Goal: Task Accomplishment & Management: Manage account settings

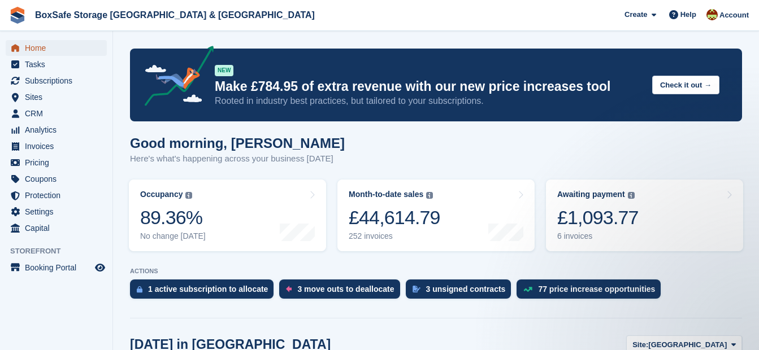
click at [67, 46] on span "Home" at bounding box center [59, 48] width 68 height 16
click at [45, 79] on span "Subscriptions" at bounding box center [59, 81] width 68 height 16
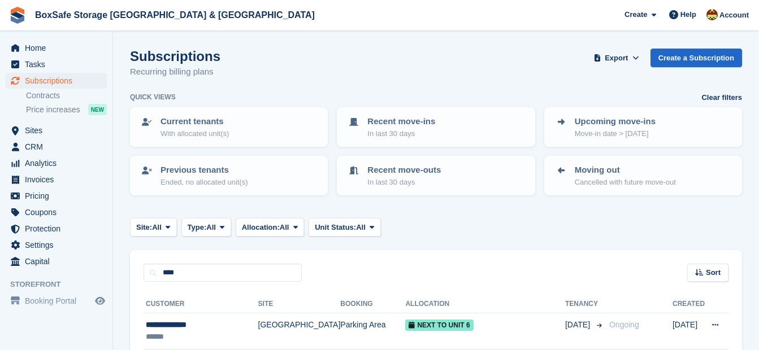
type input "****"
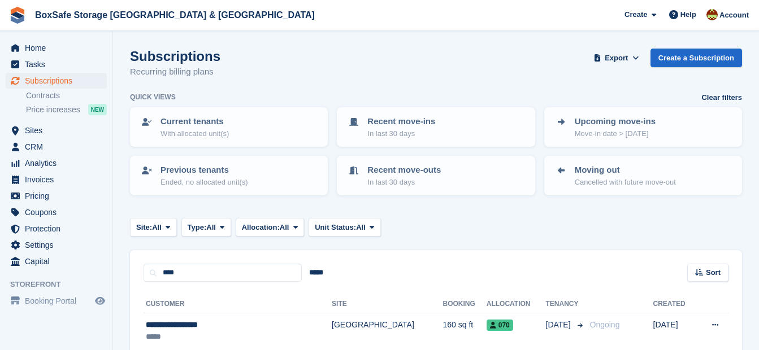
click at [131, 299] on div "**********" at bounding box center [436, 320] width 612 height 76
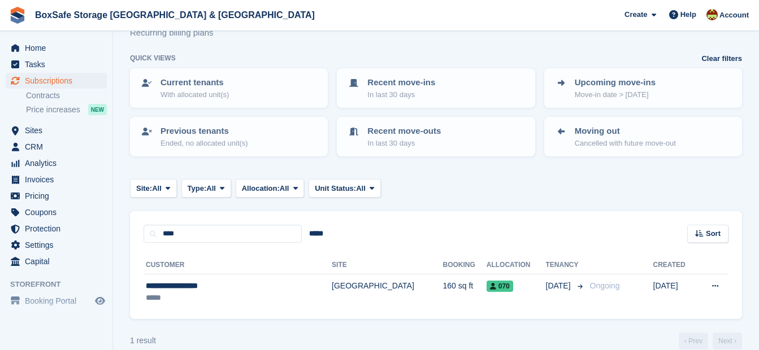
scroll to position [55, 0]
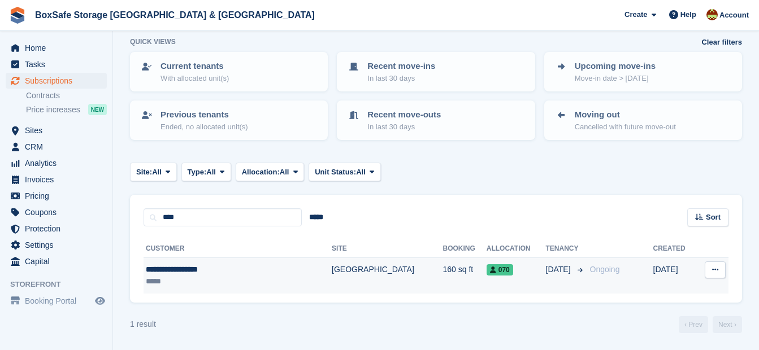
click at [171, 272] on div "**********" at bounding box center [214, 270] width 137 height 12
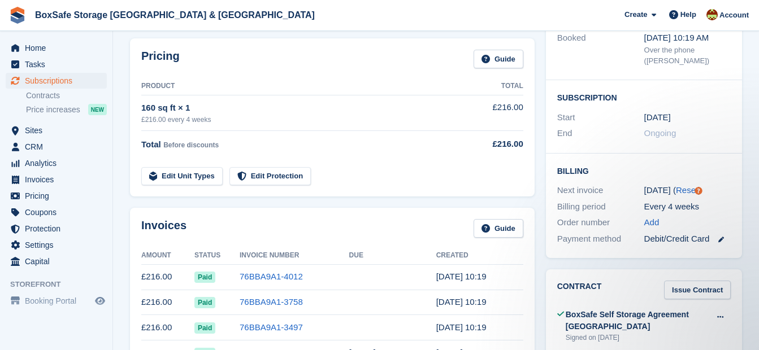
scroll to position [181, 0]
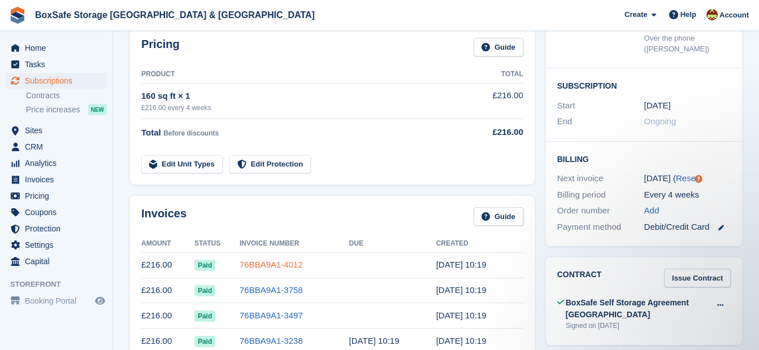
click at [267, 263] on link "76BBA9A1-4012" at bounding box center [271, 265] width 63 height 10
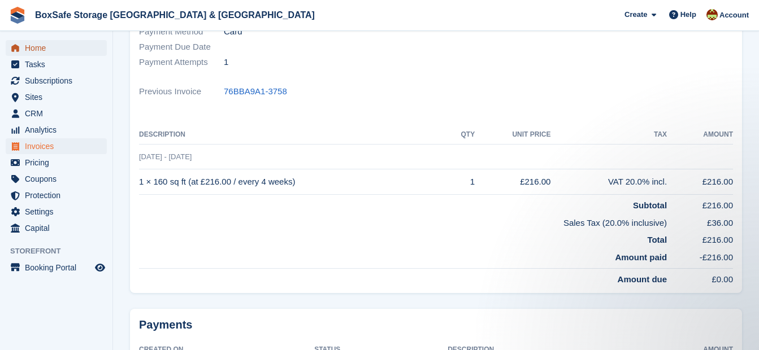
click at [73, 47] on span "Home" at bounding box center [59, 48] width 68 height 16
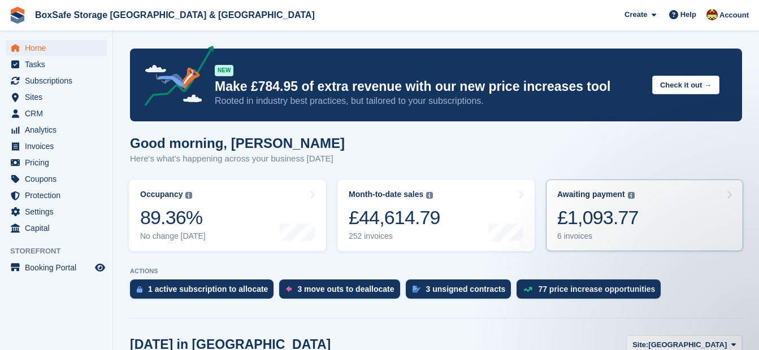
click at [700, 237] on link "Awaiting payment The total outstanding balance on all open invoices. £1,093.77 …" at bounding box center [644, 216] width 197 height 72
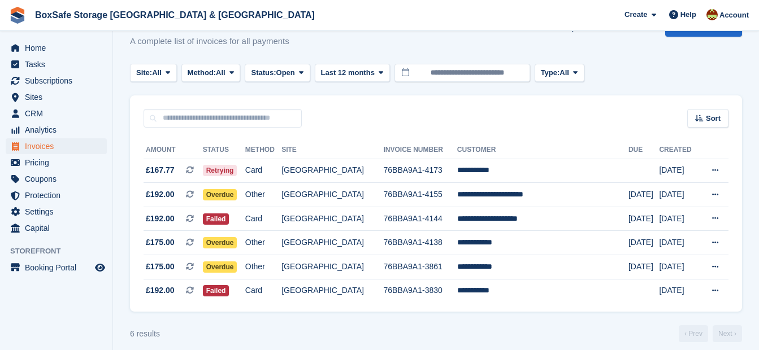
scroll to position [40, 0]
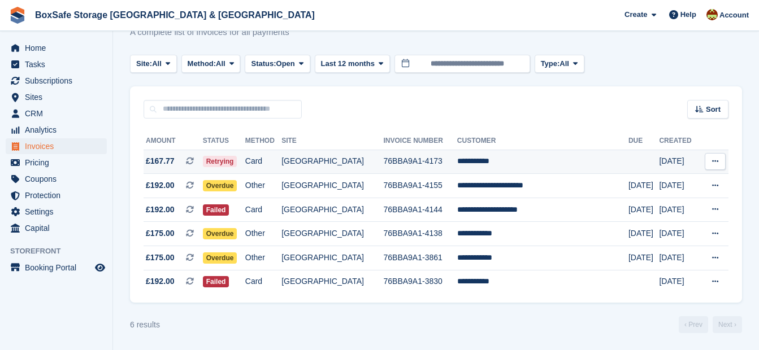
click at [500, 160] on td "**********" at bounding box center [542, 162] width 171 height 24
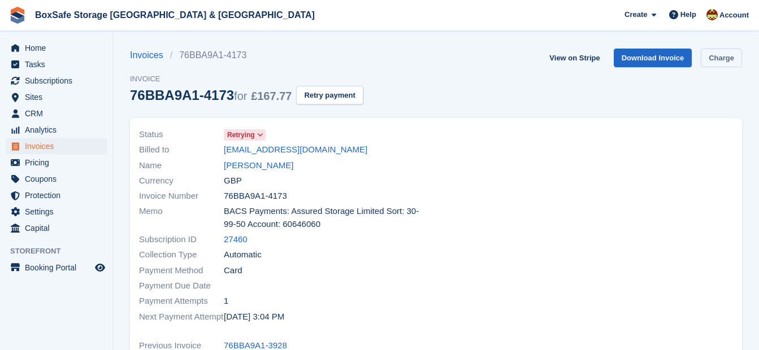
click at [717, 66] on link "Charge" at bounding box center [721, 58] width 41 height 19
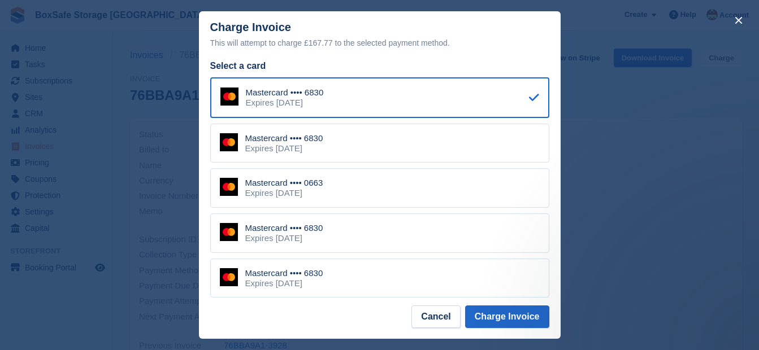
scroll to position [524, 0]
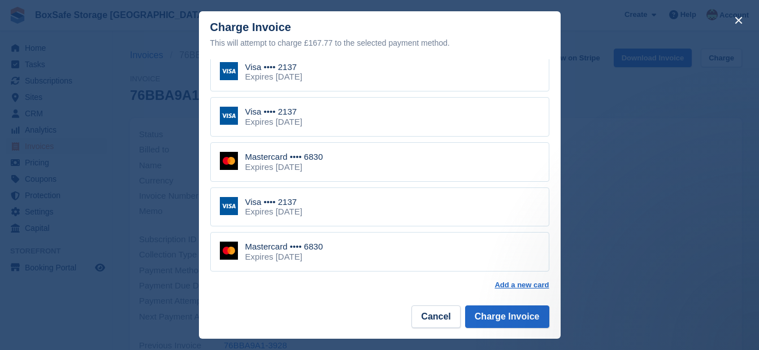
click at [381, 200] on div "Visa •••• 2137 Expires January 2027" at bounding box center [379, 208] width 339 height 40
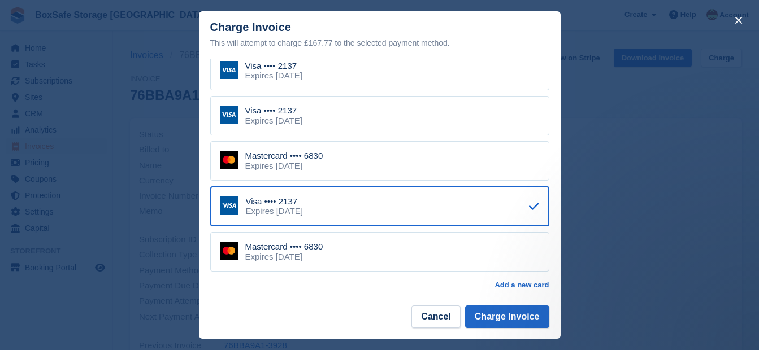
scroll to position [523, 0]
click at [513, 313] on button "Charge Invoice" at bounding box center [507, 317] width 84 height 23
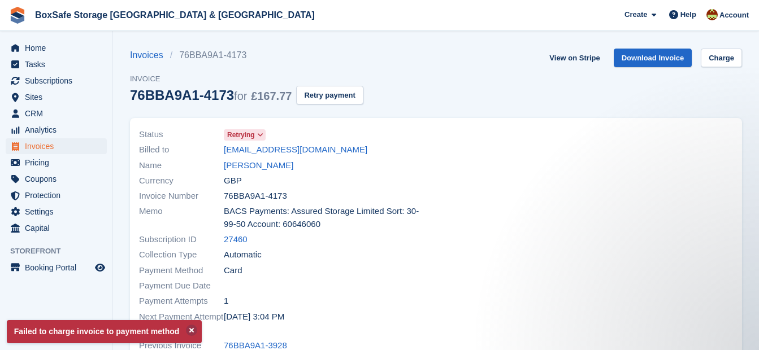
scroll to position [0, 0]
click at [723, 60] on link "Charge" at bounding box center [721, 58] width 41 height 19
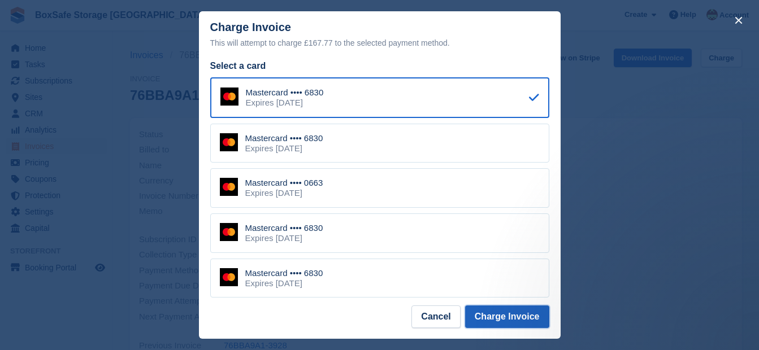
click at [505, 321] on button "Charge Invoice" at bounding box center [507, 317] width 84 height 23
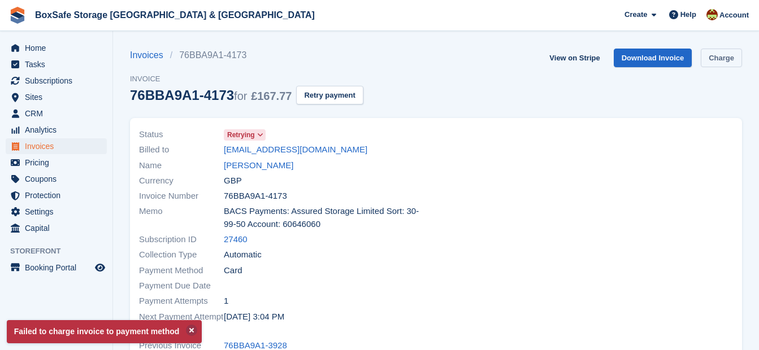
click at [711, 58] on link "Charge" at bounding box center [721, 58] width 41 height 19
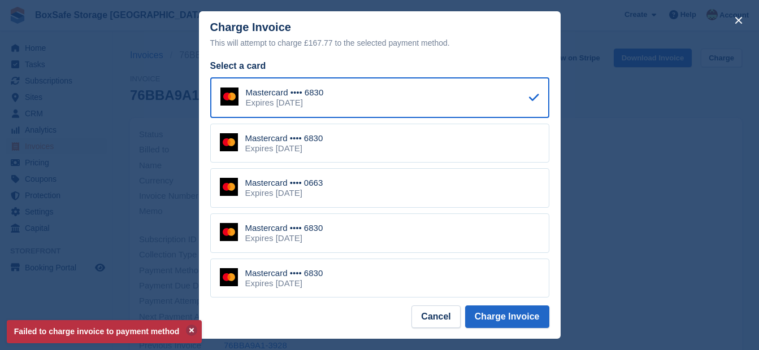
click at [384, 195] on div "Mastercard •••• 0663 Expires November 2025" at bounding box center [379, 188] width 339 height 40
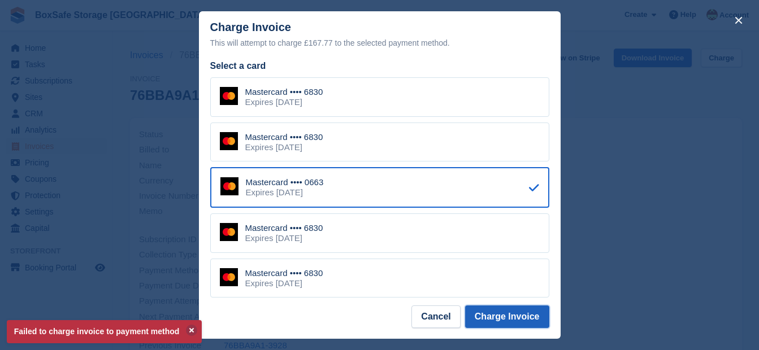
click at [495, 314] on button "Charge Invoice" at bounding box center [507, 317] width 84 height 23
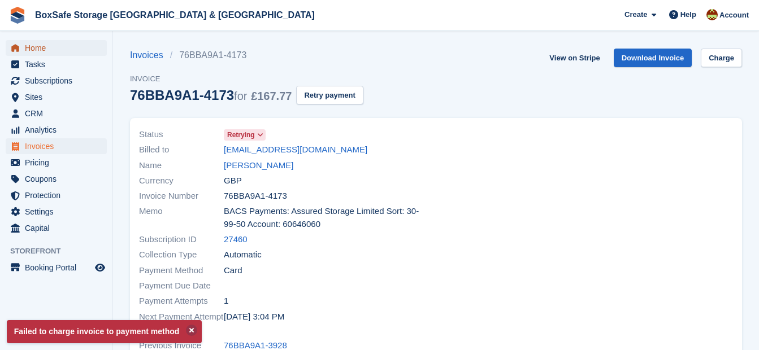
click at [85, 50] on span "Home" at bounding box center [59, 48] width 68 height 16
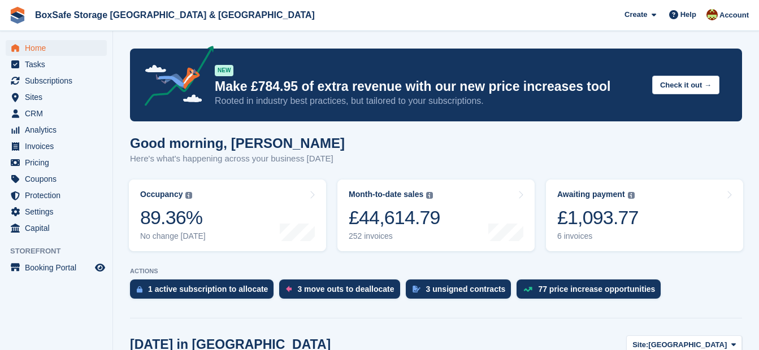
click at [599, 222] on div "£1,093.77" at bounding box center [597, 217] width 81 height 23
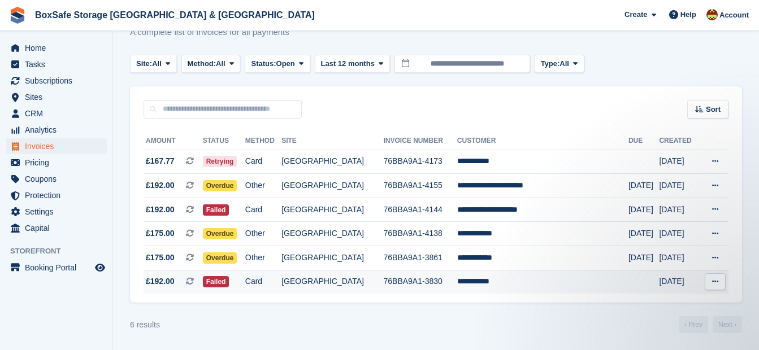
click at [487, 280] on td "**********" at bounding box center [542, 282] width 171 height 24
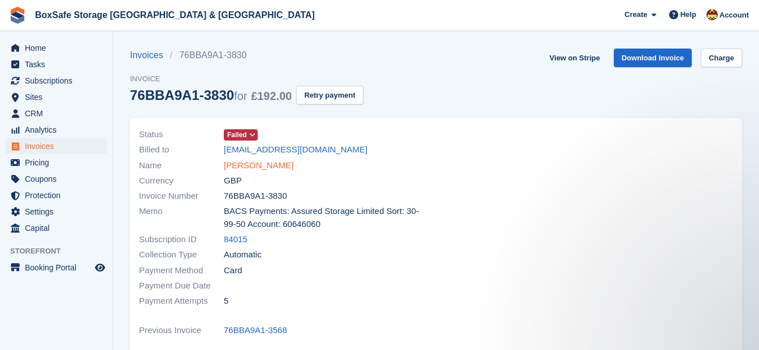
click at [243, 162] on link "[PERSON_NAME]" at bounding box center [259, 165] width 70 height 13
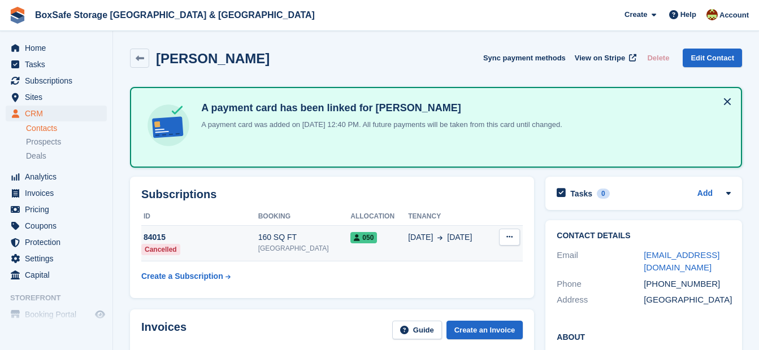
click at [258, 239] on div "84015" at bounding box center [199, 238] width 117 height 12
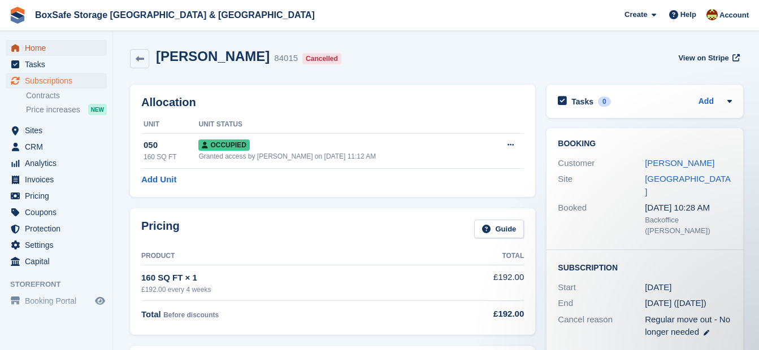
click at [57, 50] on span "Home" at bounding box center [59, 48] width 68 height 16
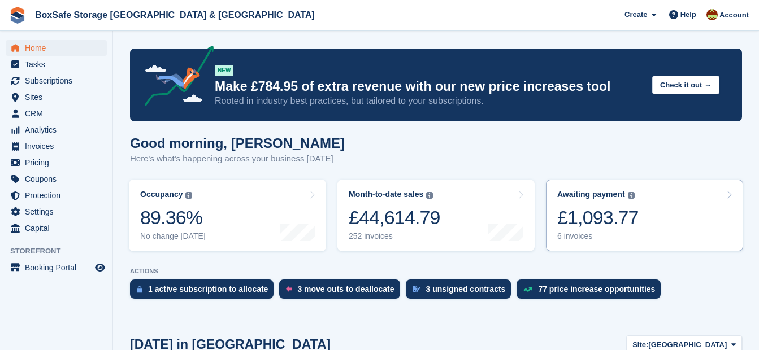
click at [593, 232] on div "6 invoices" at bounding box center [597, 237] width 81 height 10
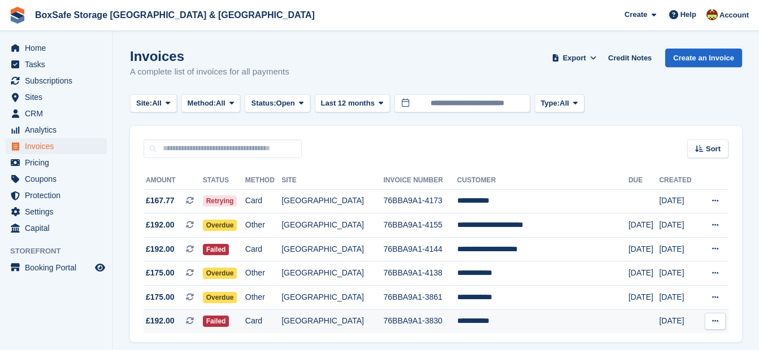
click at [474, 322] on td "**********" at bounding box center [542, 322] width 171 height 24
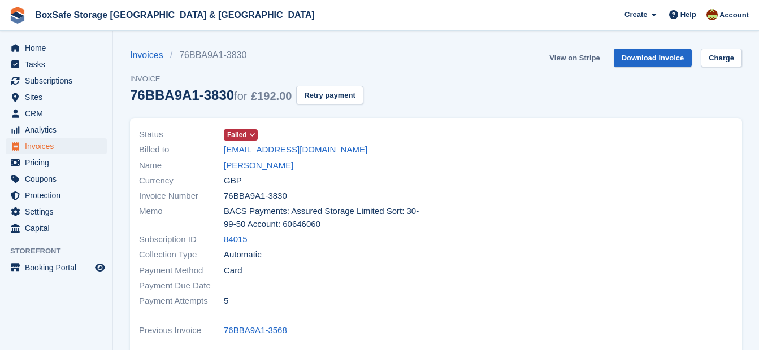
click at [580, 58] on link "View on Stripe" at bounding box center [574, 58] width 59 height 19
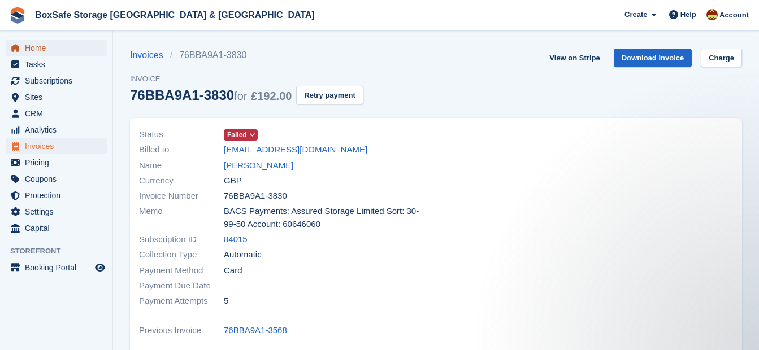
click at [66, 41] on span "Home" at bounding box center [59, 48] width 68 height 16
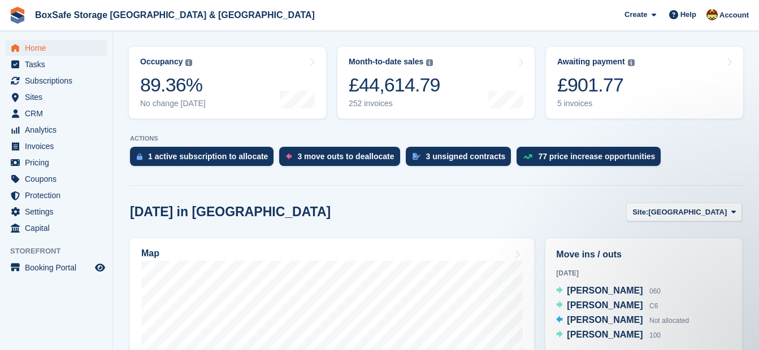
scroll to position [103, 0]
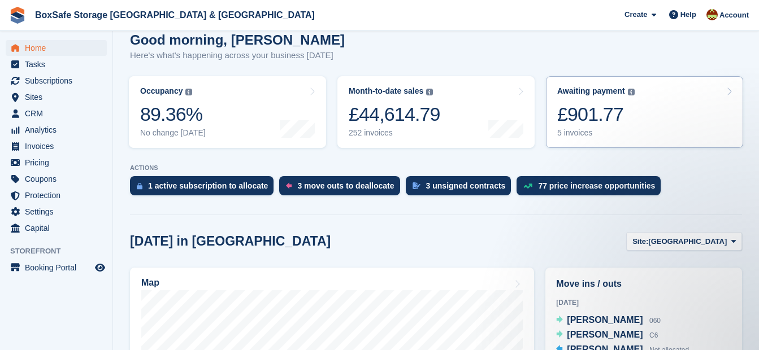
click at [552, 147] on link "Awaiting payment The total outstanding balance on all open invoices. £901.77 5 …" at bounding box center [644, 112] width 197 height 72
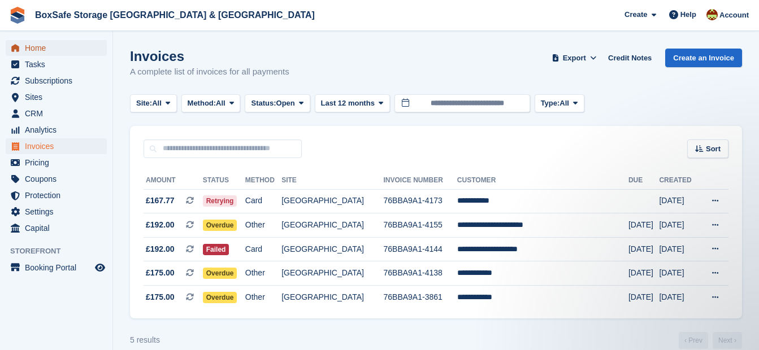
click at [31, 46] on span "Home" at bounding box center [59, 48] width 68 height 16
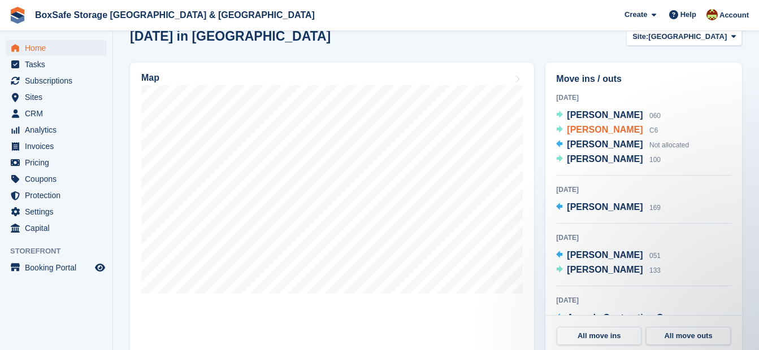
click at [586, 132] on span "[PERSON_NAME]" at bounding box center [605, 130] width 76 height 10
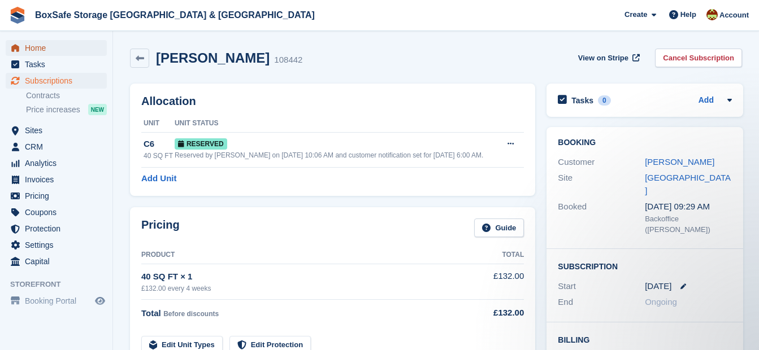
click at [26, 47] on span "Home" at bounding box center [59, 48] width 68 height 16
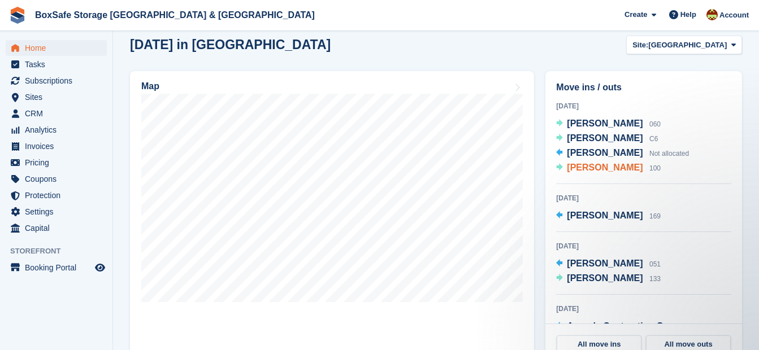
click at [576, 170] on span "[PERSON_NAME]" at bounding box center [605, 168] width 76 height 10
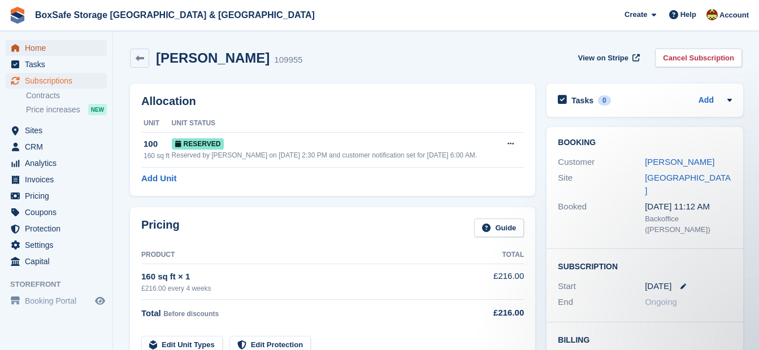
click at [43, 53] on span "Home" at bounding box center [59, 48] width 68 height 16
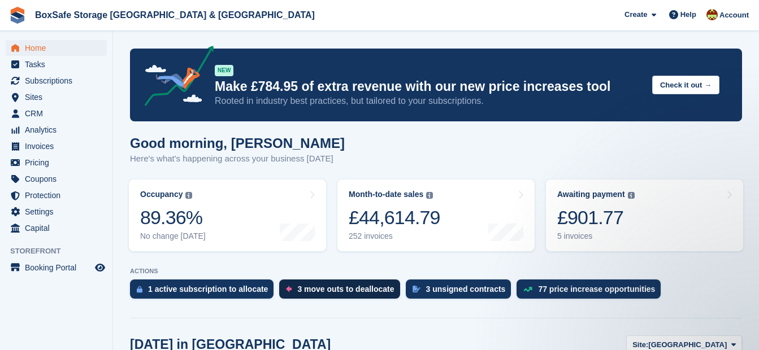
click at [341, 291] on div "3 move outs to deallocate" at bounding box center [345, 289] width 97 height 9
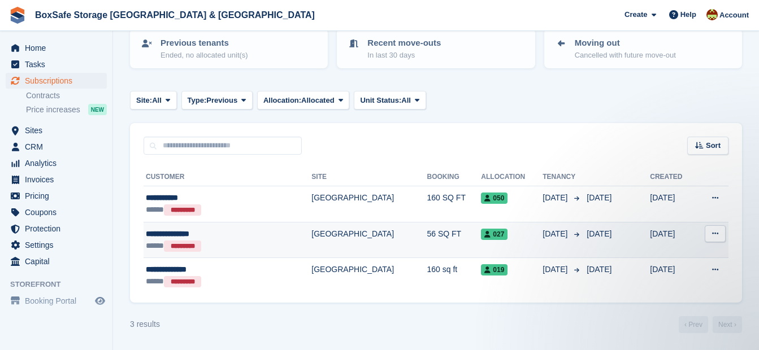
click at [161, 239] on div "**********" at bounding box center [205, 234] width 118 height 12
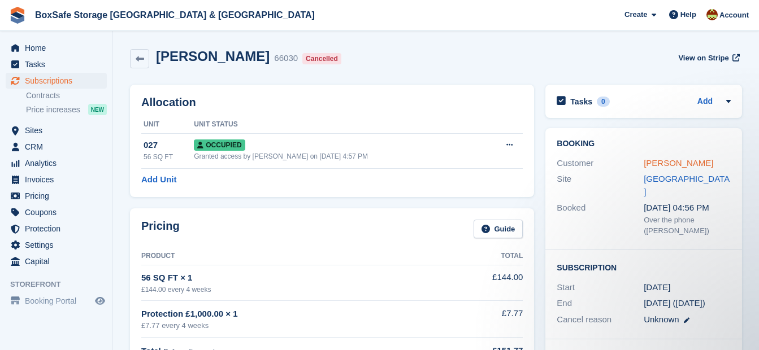
click at [679, 160] on link "[PERSON_NAME]" at bounding box center [679, 163] width 70 height 10
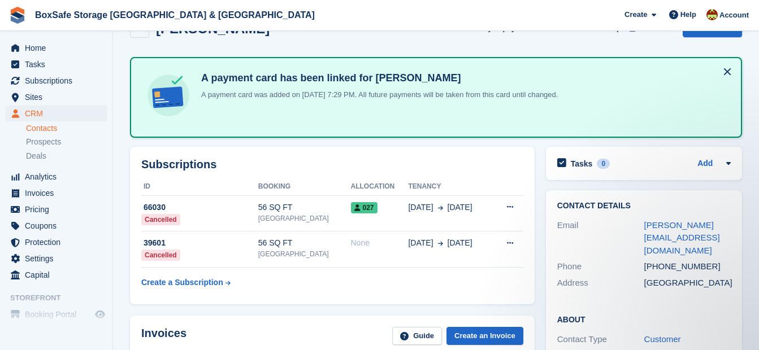
scroll to position [26, 0]
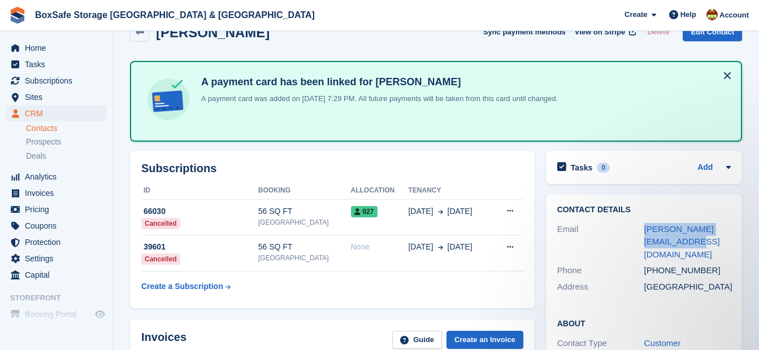
drag, startPoint x: 670, startPoint y: 244, endPoint x: 640, endPoint y: 231, distance: 32.4
click at [640, 231] on div "Email marius.tichescu@gmail.com" at bounding box center [644, 243] width 174 height 42
copy div "marius.tichescu@gmail.com"
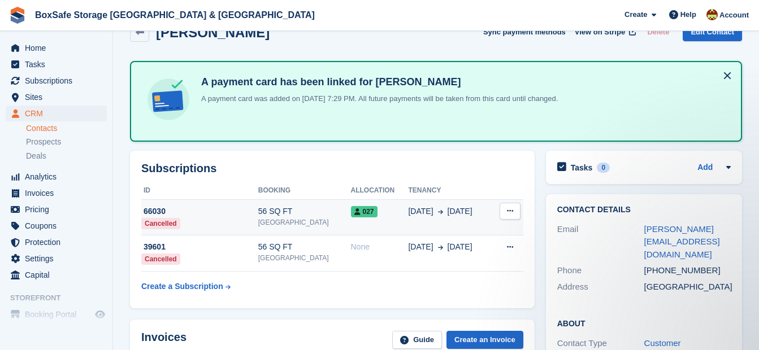
click at [202, 220] on td "66030 Cancelled" at bounding box center [199, 218] width 117 height 36
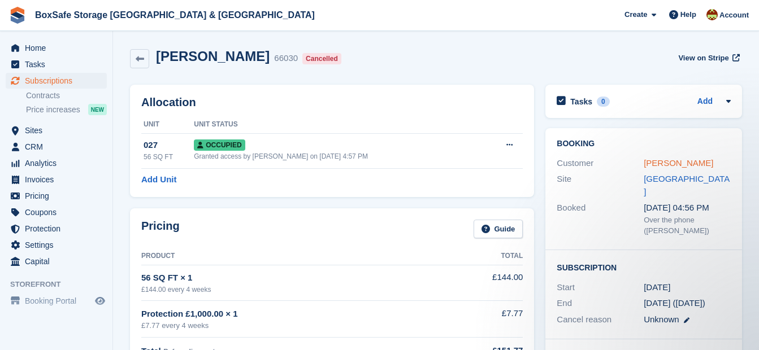
click at [659, 161] on link "[PERSON_NAME]" at bounding box center [679, 163] width 70 height 10
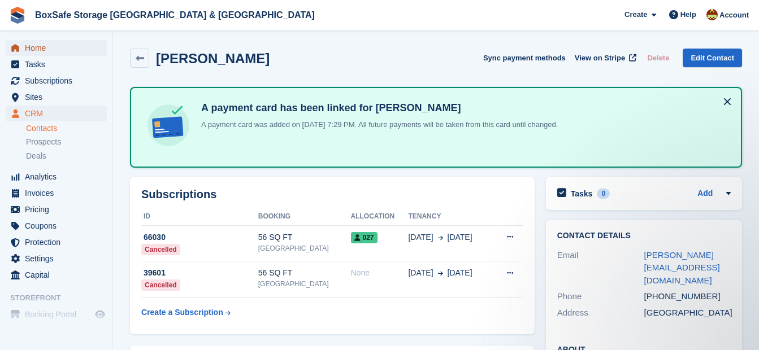
click at [39, 47] on span "Home" at bounding box center [59, 48] width 68 height 16
